Goal: Check status: Check status

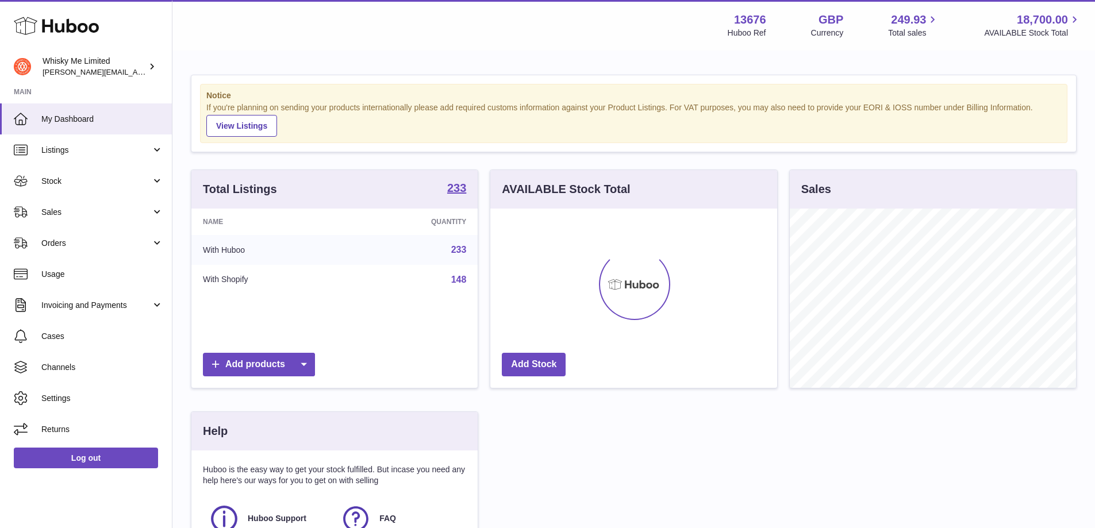
scroll to position [179, 287]
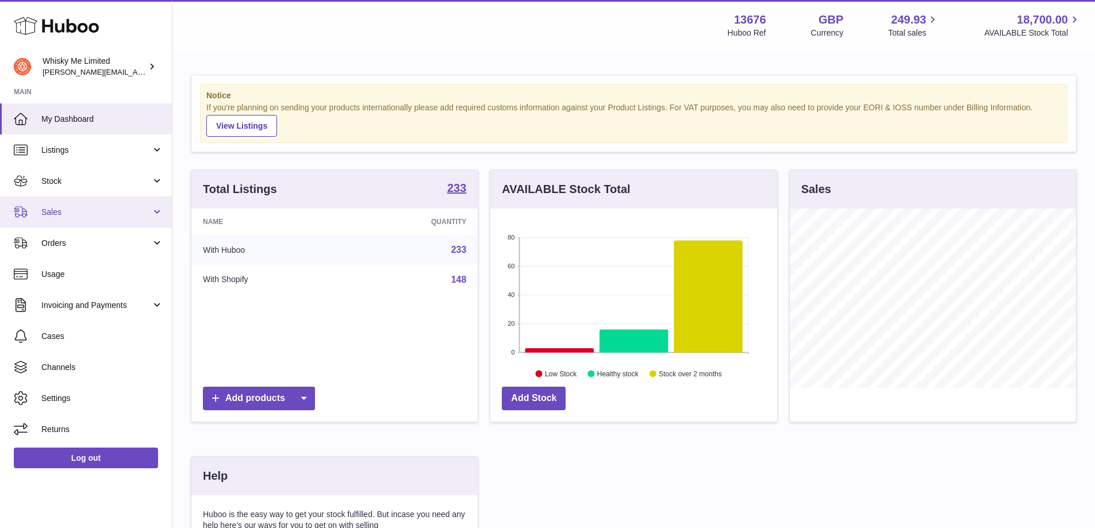
click at [66, 197] on link "Sales" at bounding box center [86, 212] width 172 height 31
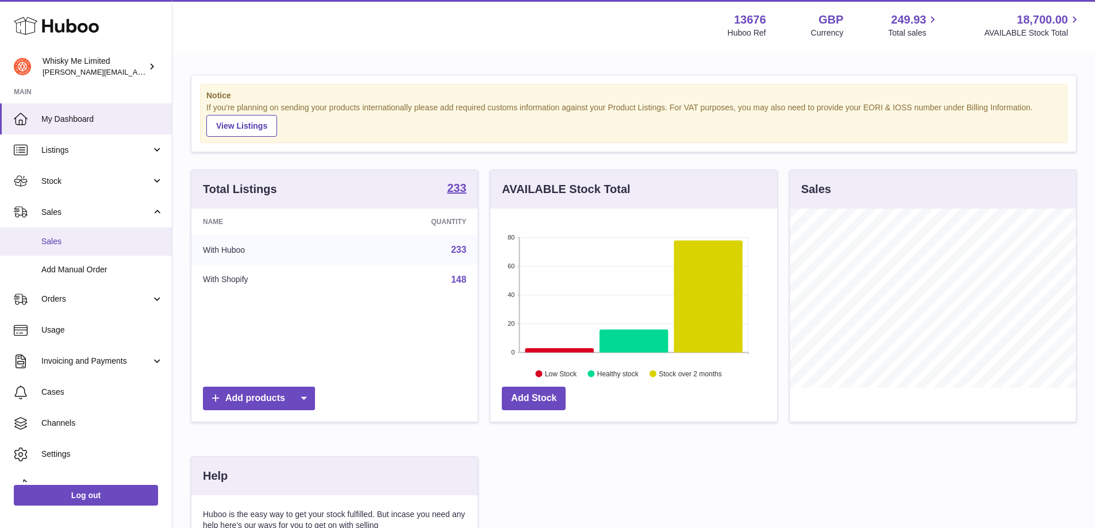
click at [54, 236] on span "Sales" at bounding box center [102, 241] width 122 height 11
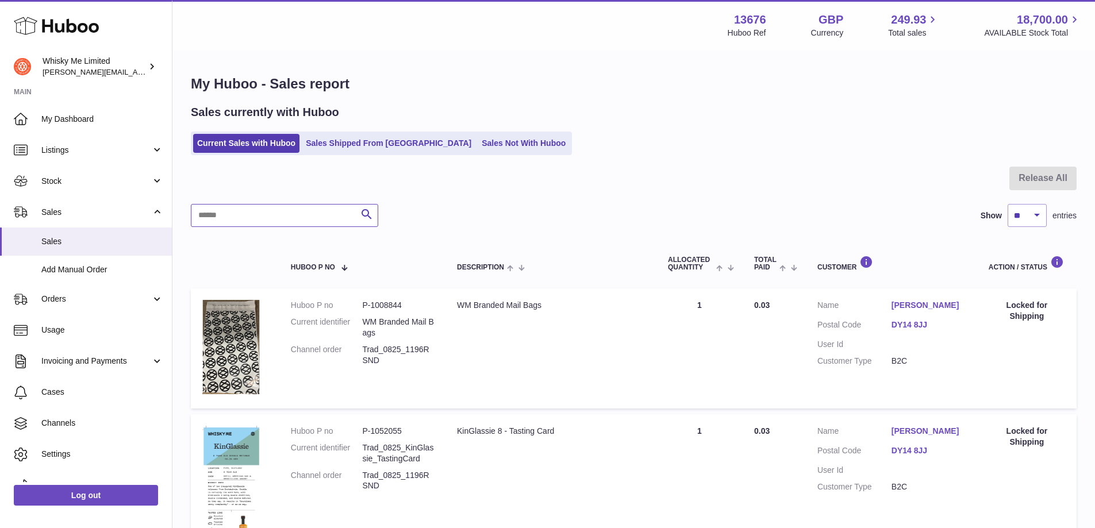
click at [255, 221] on input "text" at bounding box center [284, 215] width 187 height 23
click at [326, 155] on ul "Current Sales with Huboo Sales Shipped From Huboo Sales Not With Huboo" at bounding box center [381, 144] width 381 height 24
click at [333, 144] on link "Sales Shipped From [GEOGRAPHIC_DATA]" at bounding box center [389, 143] width 174 height 19
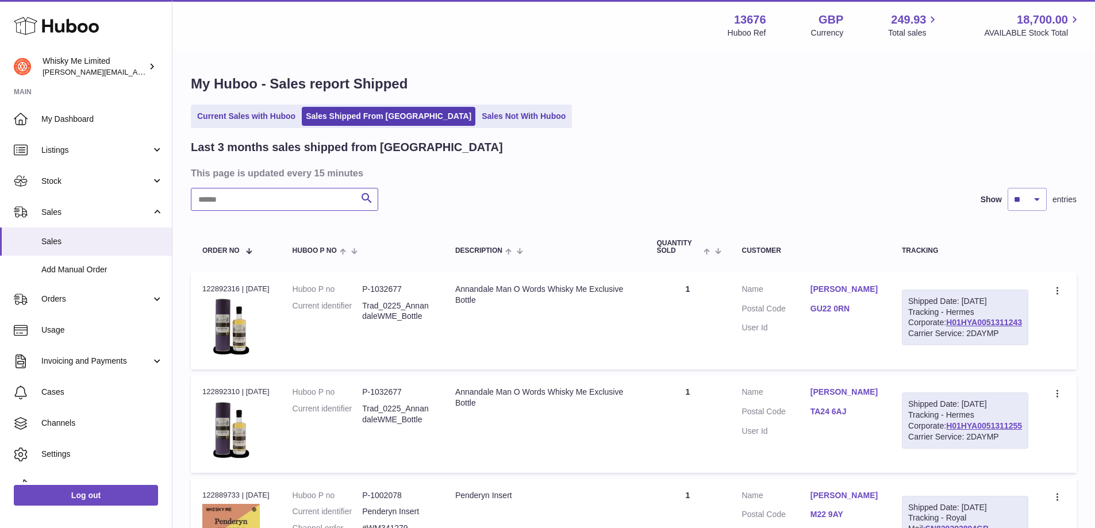
click at [261, 199] on input "text" at bounding box center [284, 199] width 187 height 23
paste input "*******"
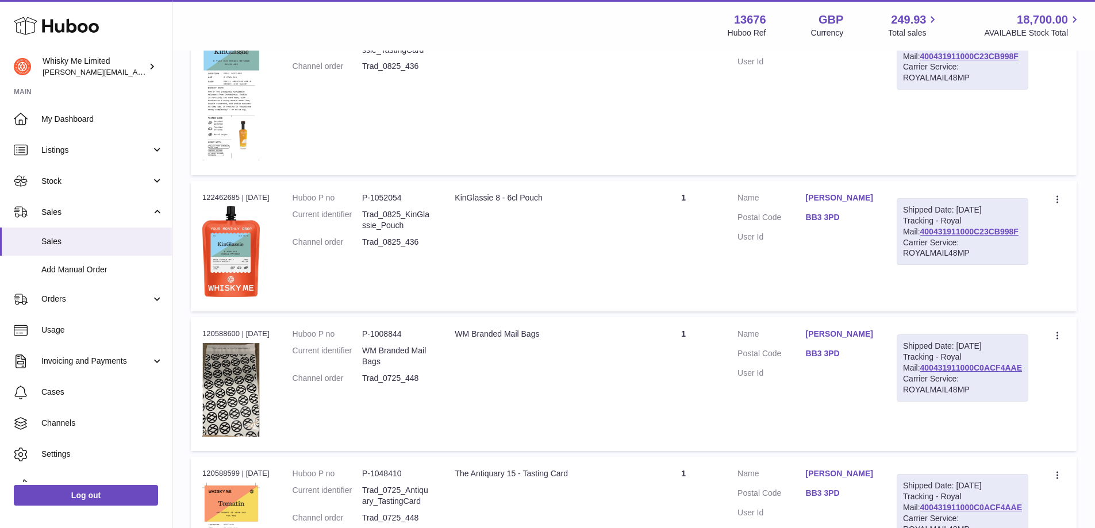
scroll to position [402, 0]
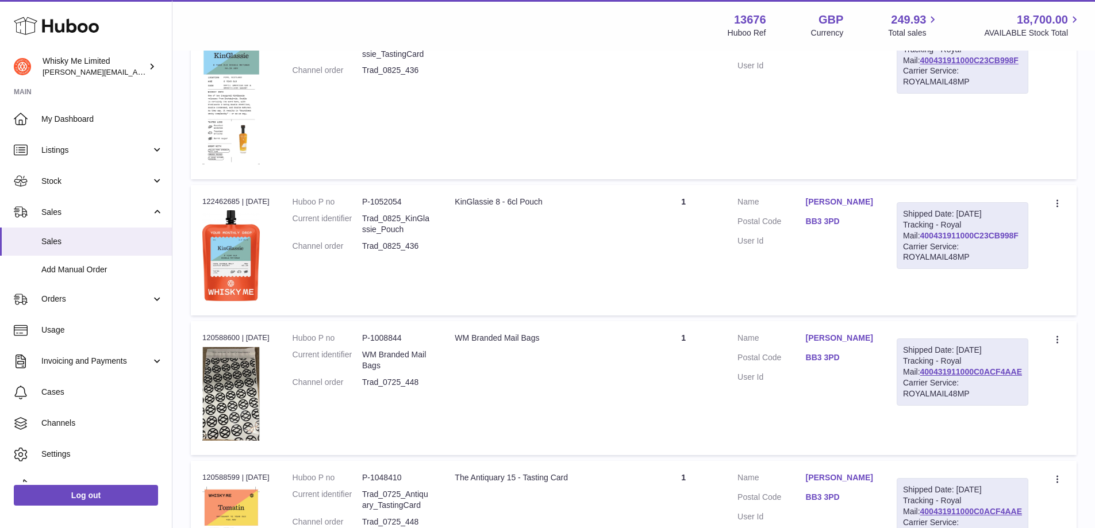
click at [960, 234] on link "400431911000C23CB998F" at bounding box center [969, 235] width 98 height 9
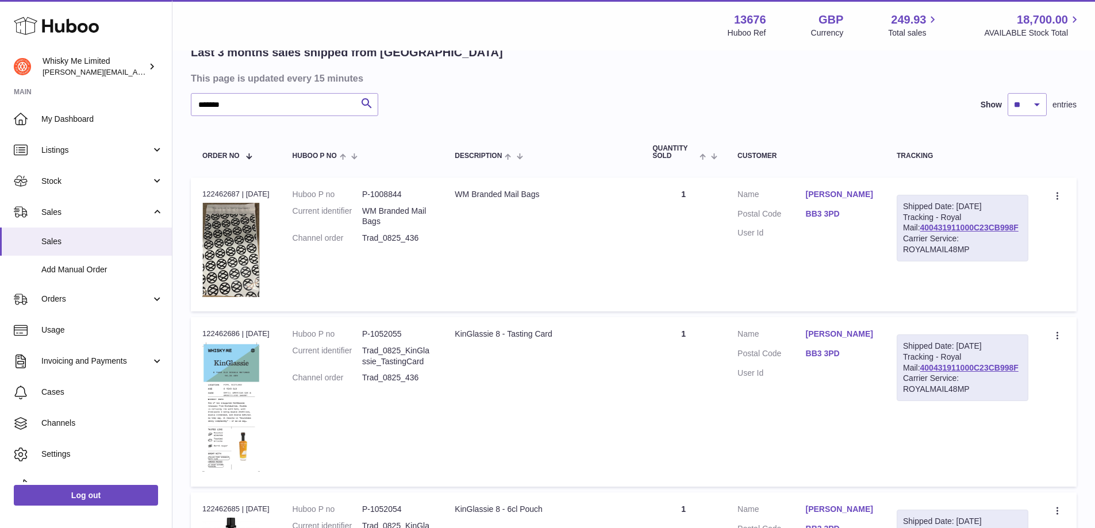
scroll to position [0, 0]
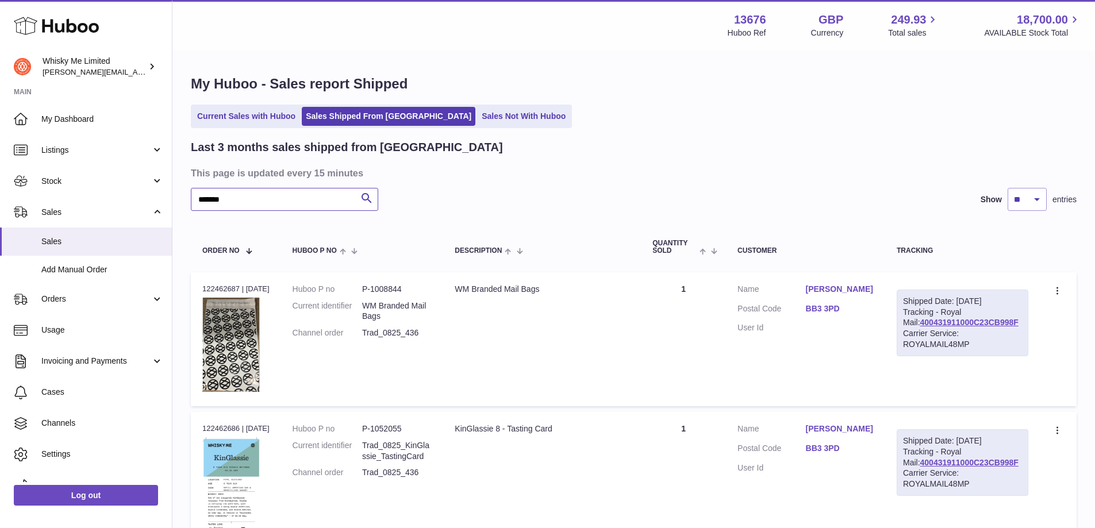
click at [291, 201] on input "*******" at bounding box center [284, 199] width 187 height 23
paste input "text"
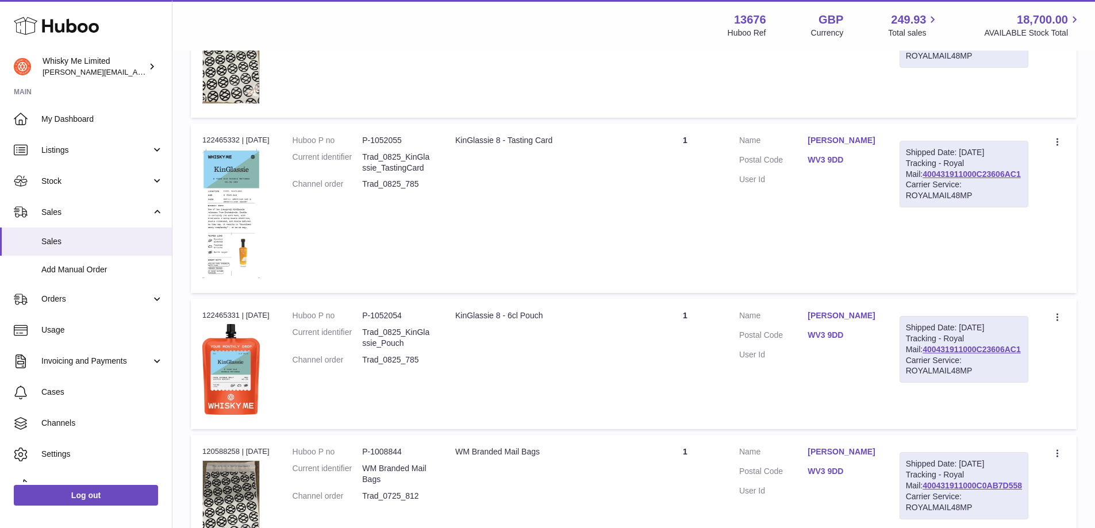
scroll to position [287, 0]
drag, startPoint x: 1023, startPoint y: 359, endPoint x: 919, endPoint y: 363, distance: 103.5
click at [919, 363] on div "Shipped Date: 8th Aug 2025 Tracking - Royal Mail: 400431911000C23606AC1 Carrier…" at bounding box center [963, 350] width 129 height 67
copy link "400431911000C23606AC1"
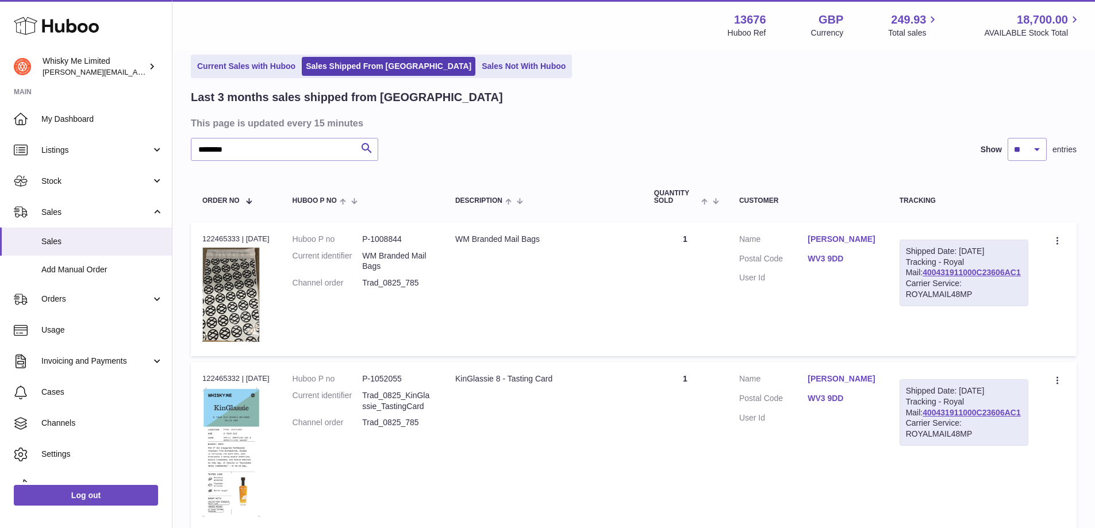
scroll to position [115, 0]
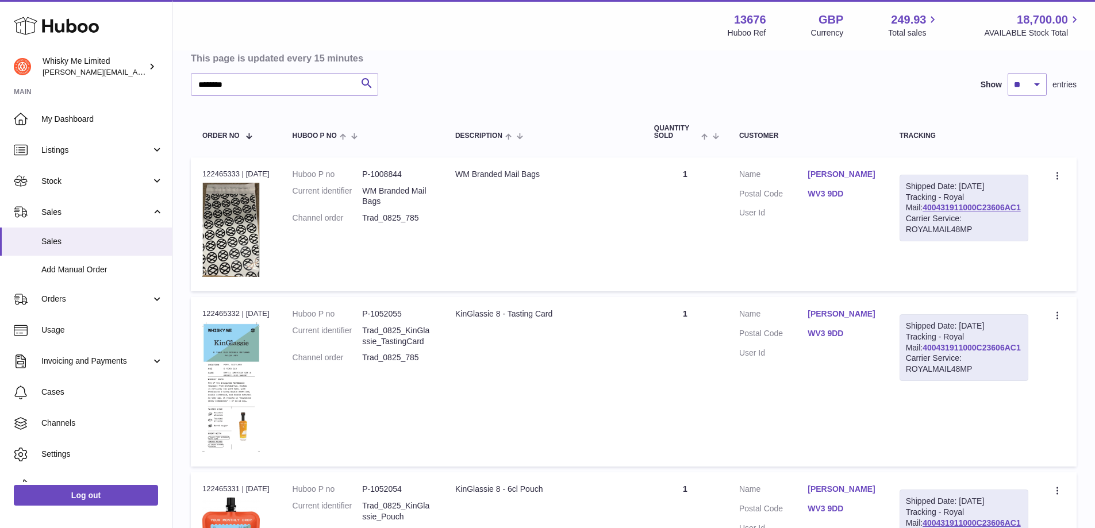
click at [983, 352] on link "400431911000C23606AC1" at bounding box center [971, 347] width 98 height 9
click at [291, 86] on input "*******" at bounding box center [284, 84] width 187 height 23
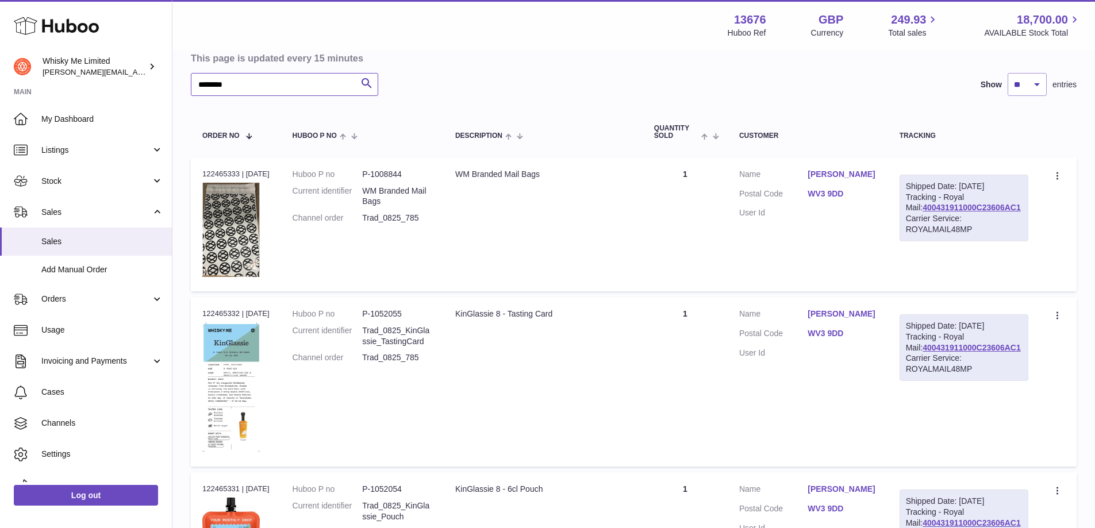
paste input "*"
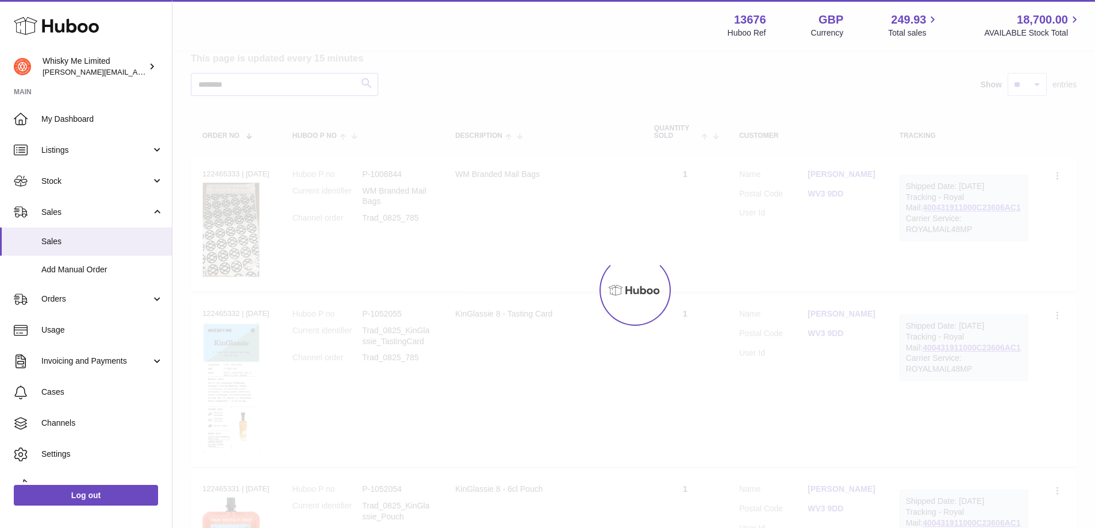
type input "********"
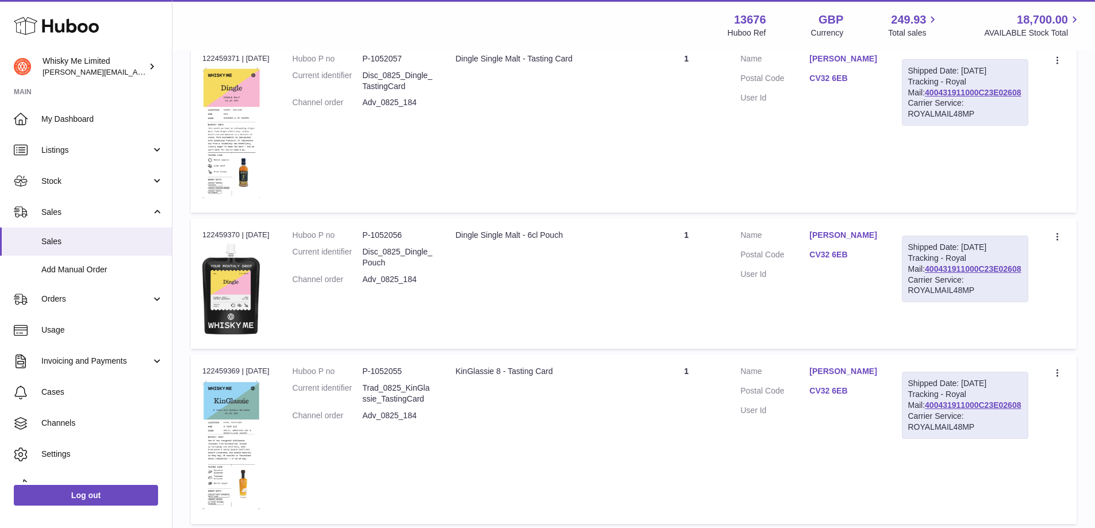
scroll to position [345, 0]
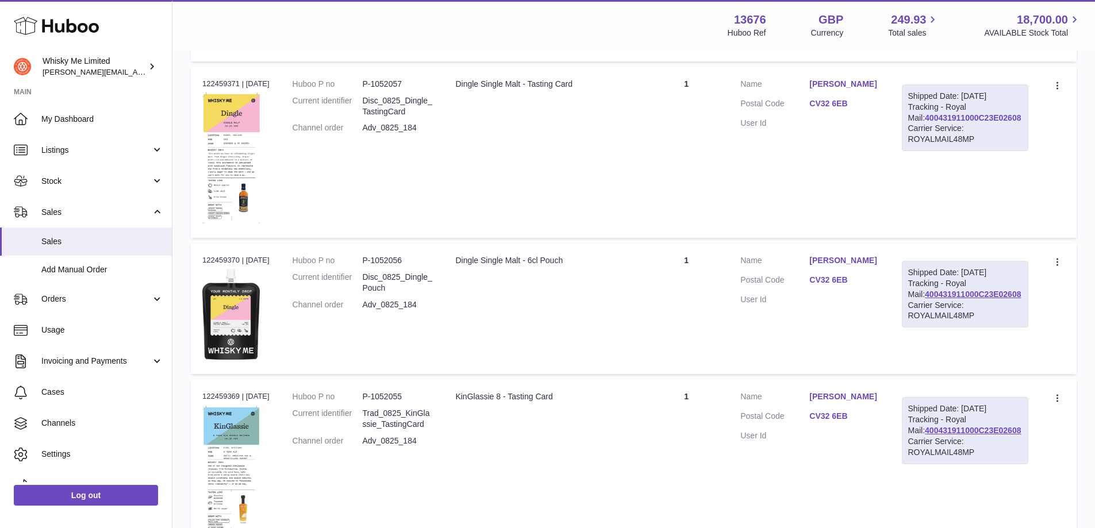
click at [962, 122] on link "400431911000C23E02608" at bounding box center [973, 117] width 96 height 9
